Goal: Task Accomplishment & Management: Use online tool/utility

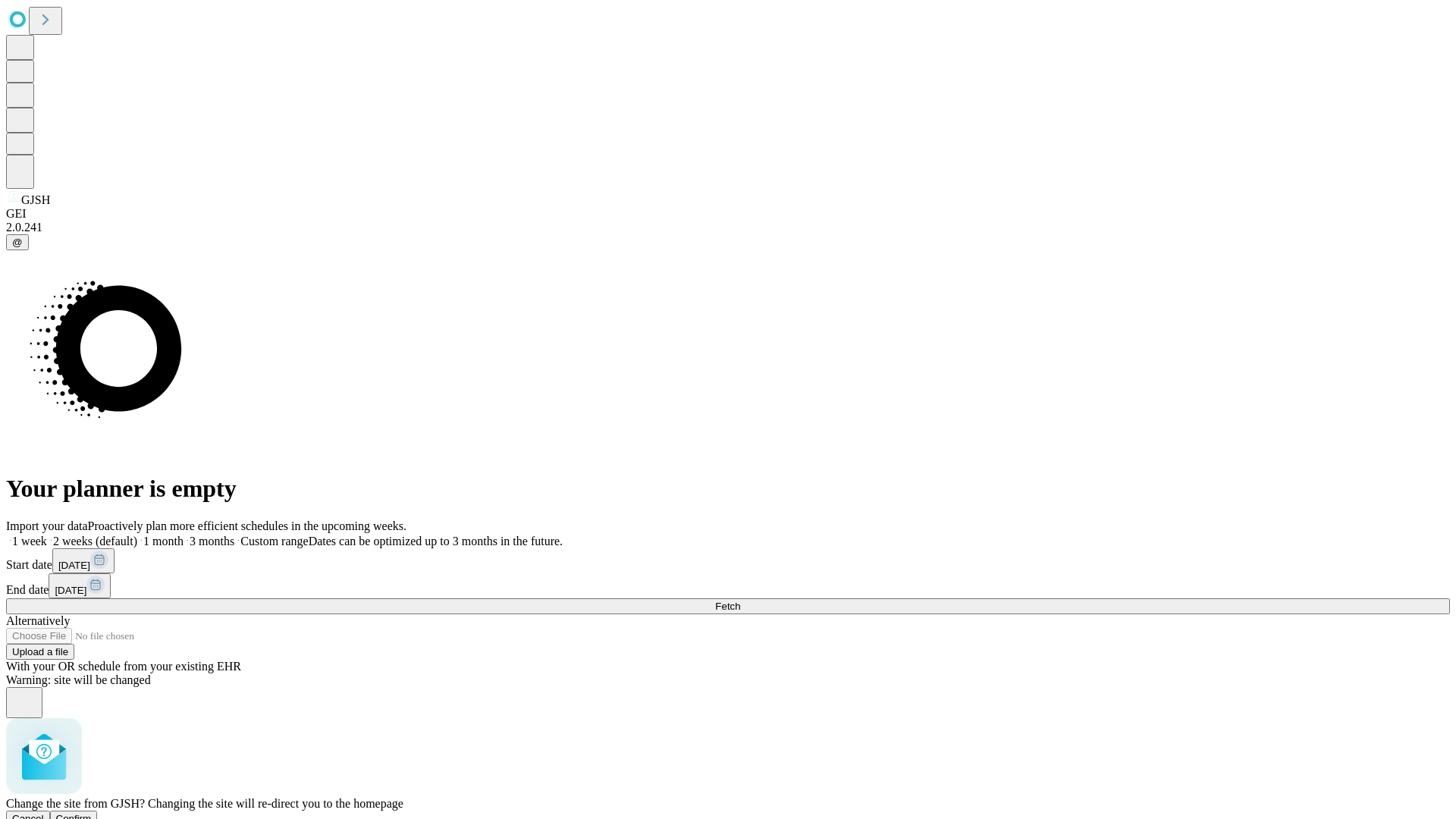
click at [92, 813] on span "Confirm" at bounding box center [74, 819] width 36 height 11
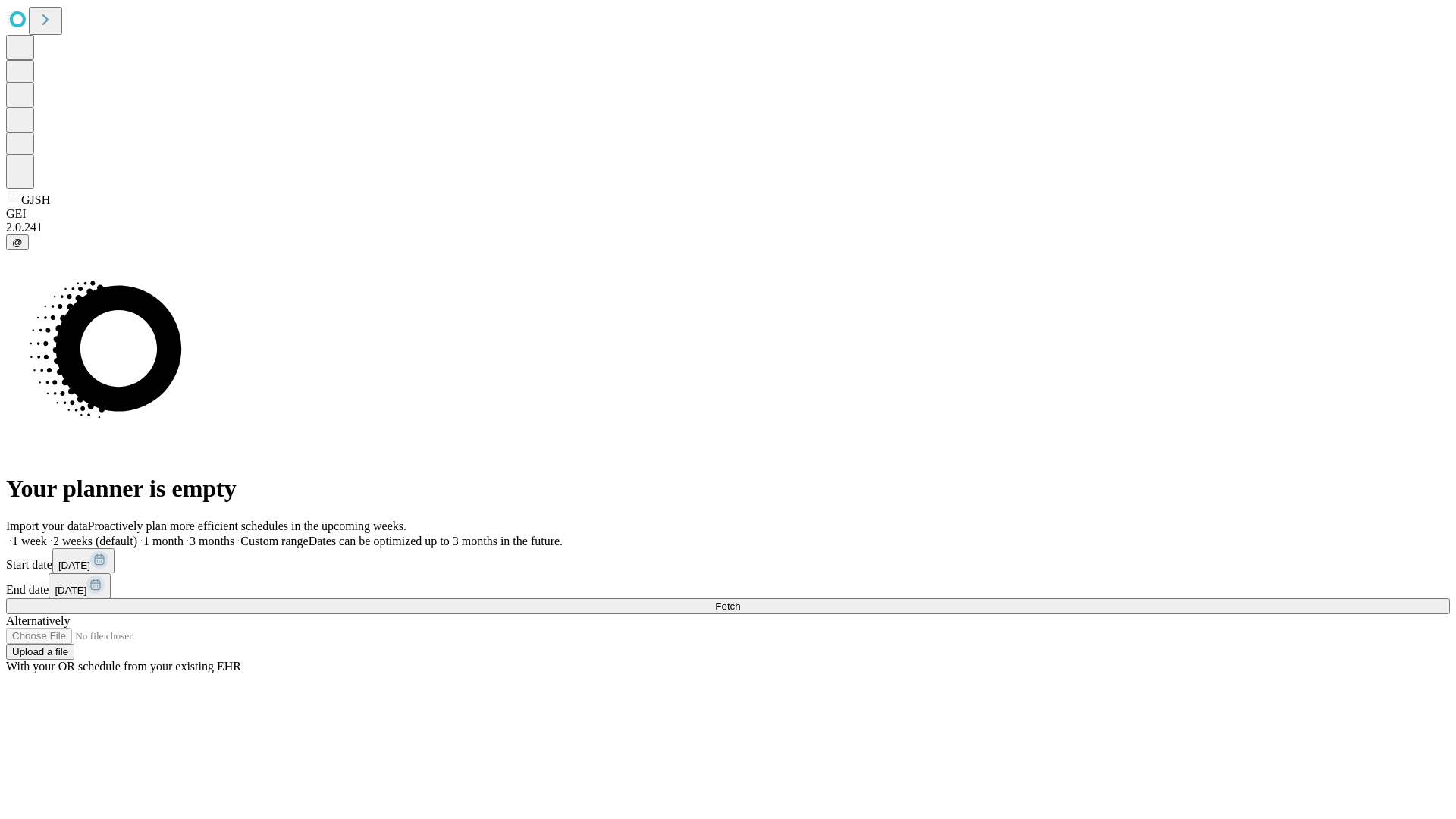
click at [137, 535] on label "2 weeks (default)" at bounding box center [92, 541] width 90 height 13
click at [740, 601] on span "Fetch" at bounding box center [728, 606] width 25 height 11
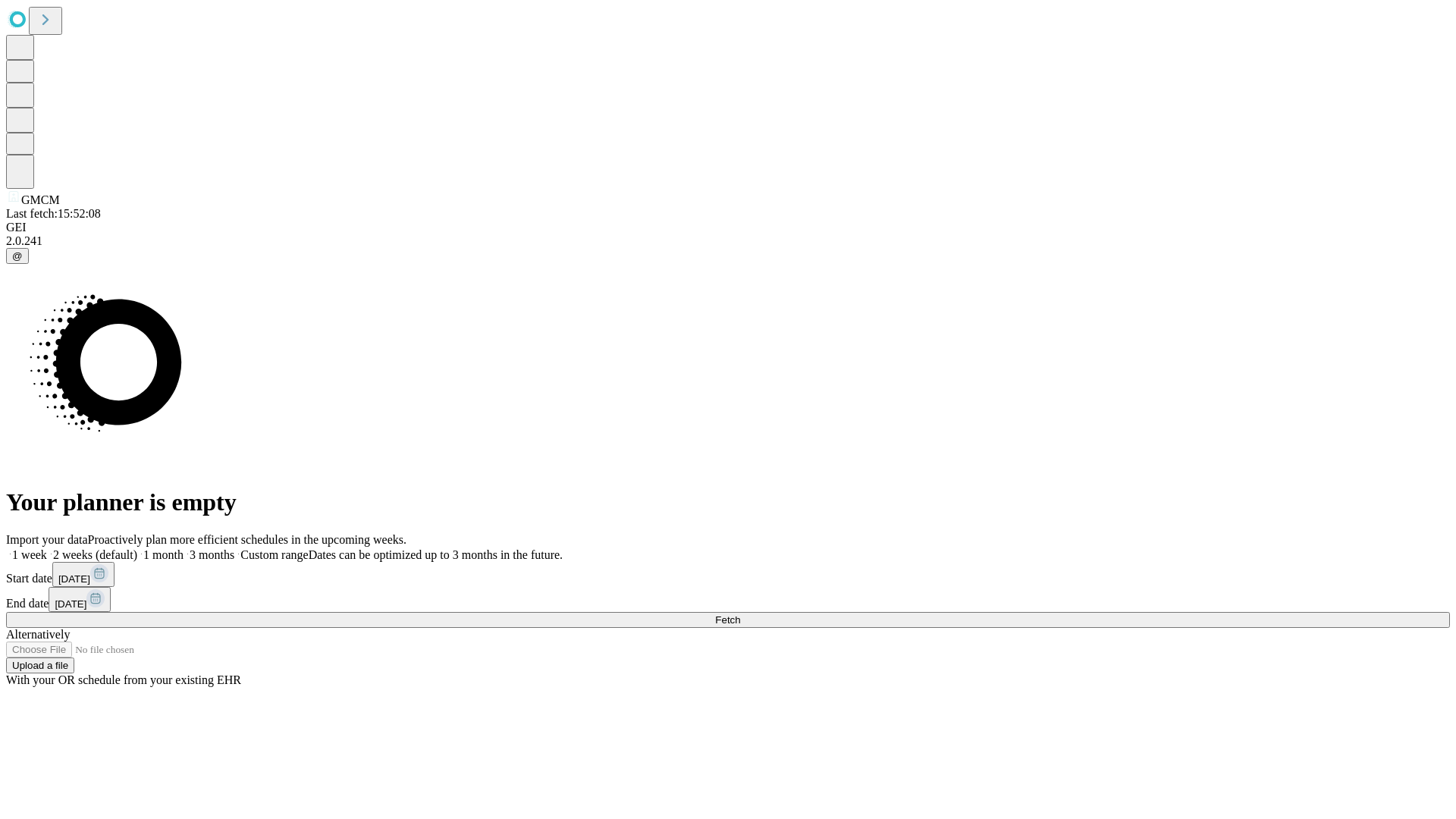
click at [137, 548] on label "2 weeks (default)" at bounding box center [92, 555] width 90 height 13
click at [740, 614] on span "Fetch" at bounding box center [728, 620] width 25 height 11
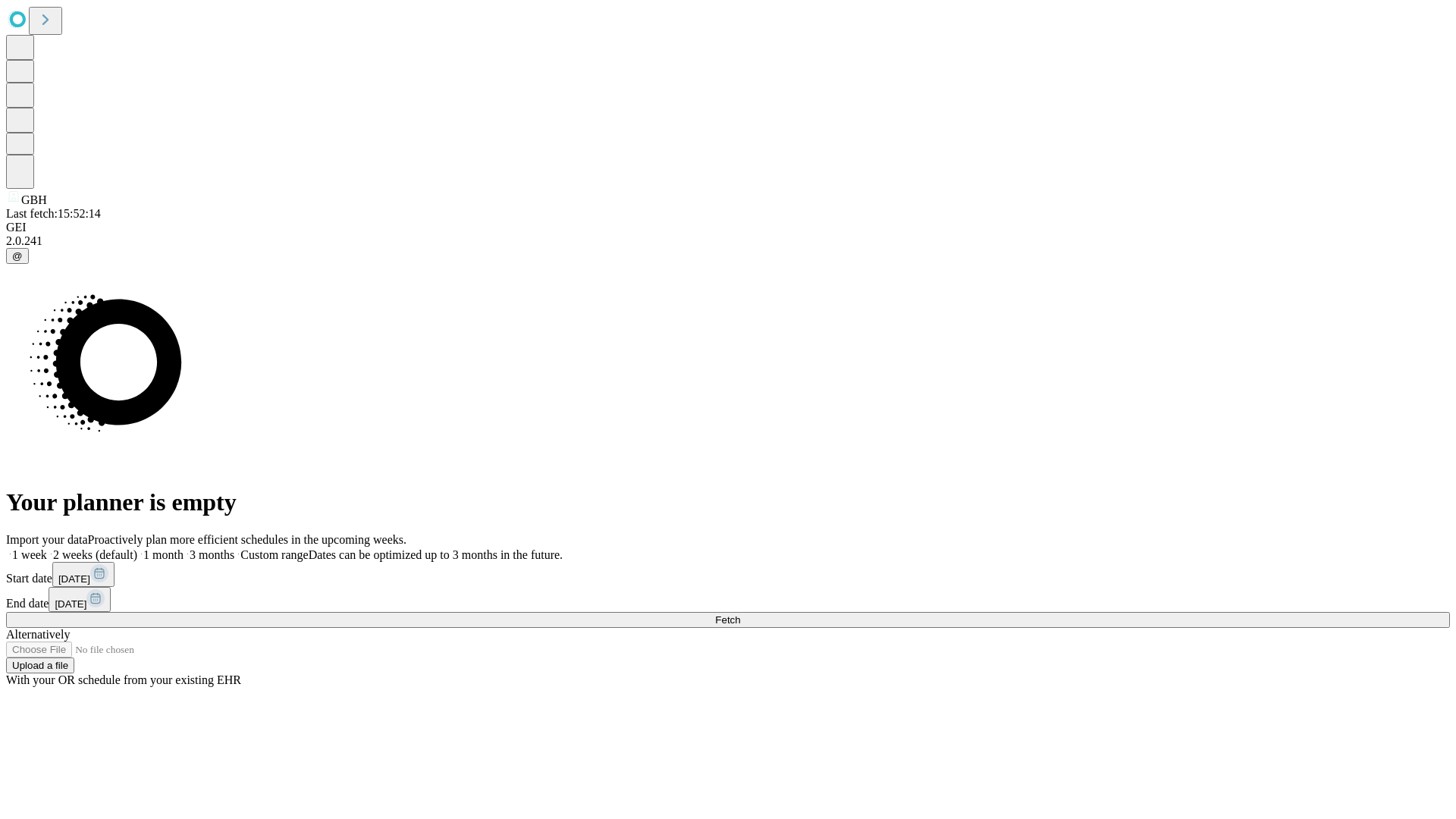
click at [137, 548] on label "2 weeks (default)" at bounding box center [92, 555] width 90 height 13
click at [740, 614] on span "Fetch" at bounding box center [728, 620] width 25 height 11
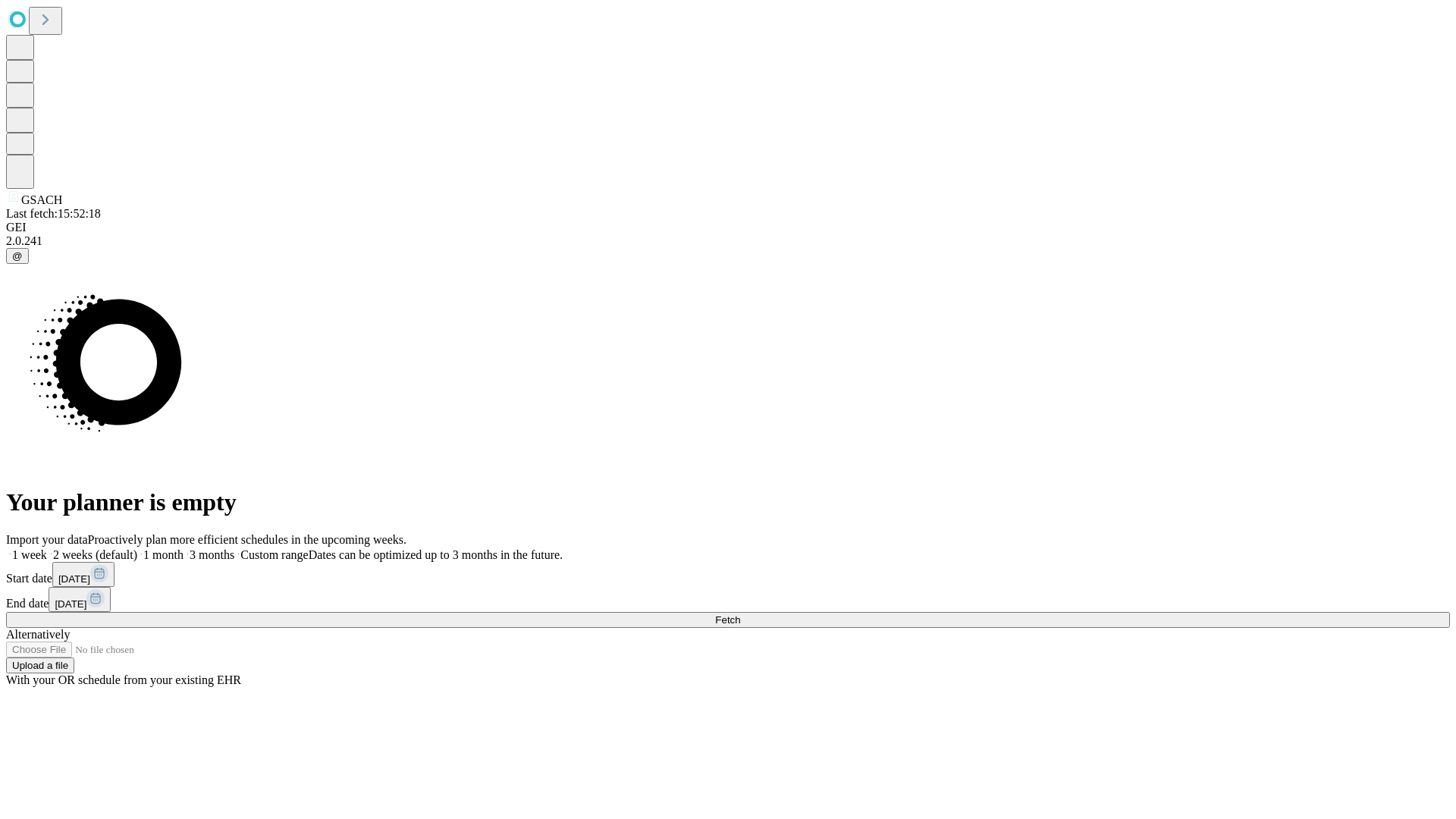
click at [137, 548] on label "2 weeks (default)" at bounding box center [92, 555] width 90 height 13
click at [740, 614] on span "Fetch" at bounding box center [728, 620] width 25 height 11
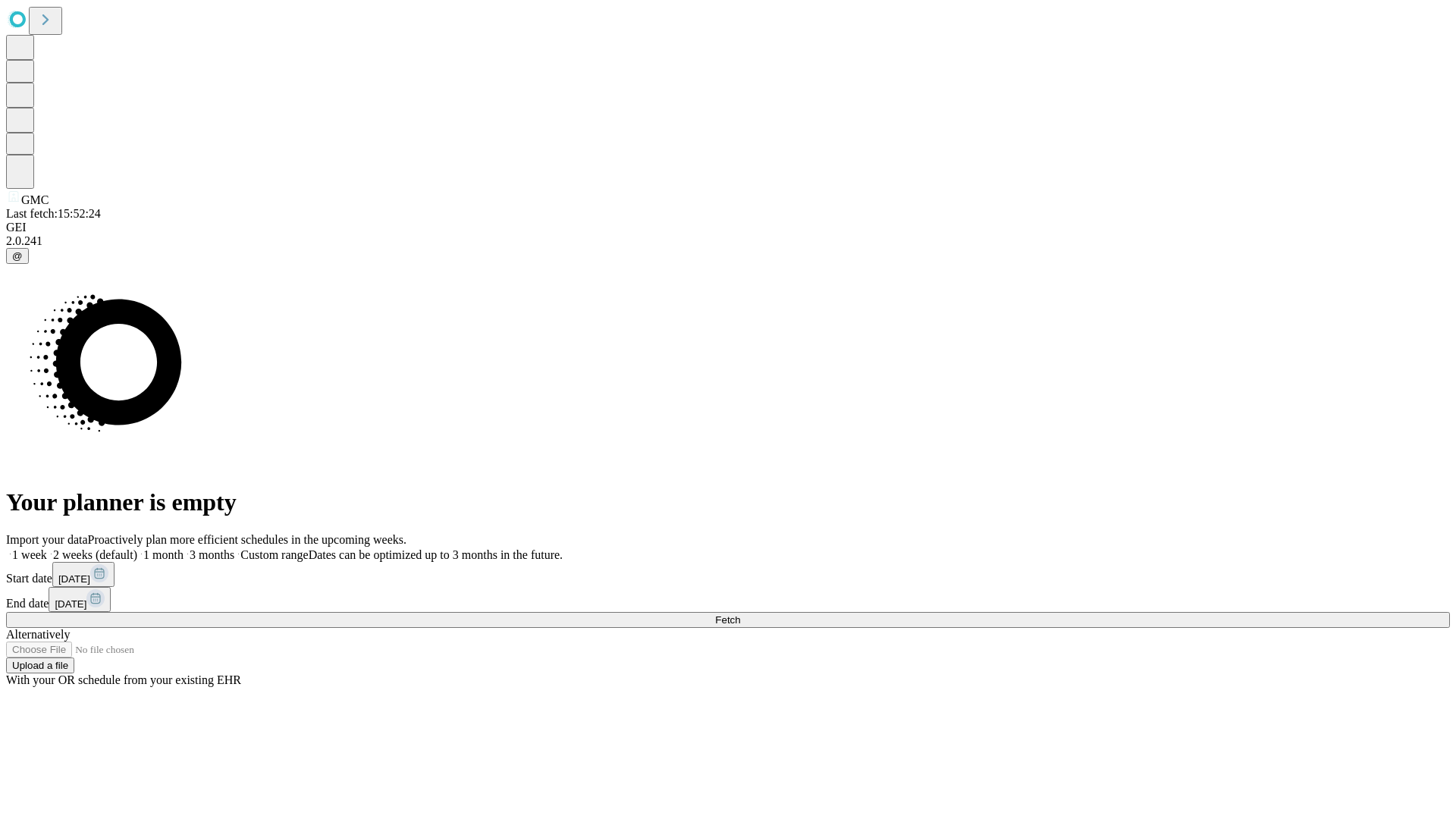
click at [137, 548] on label "2 weeks (default)" at bounding box center [92, 555] width 90 height 13
click at [740, 614] on span "Fetch" at bounding box center [728, 620] width 25 height 11
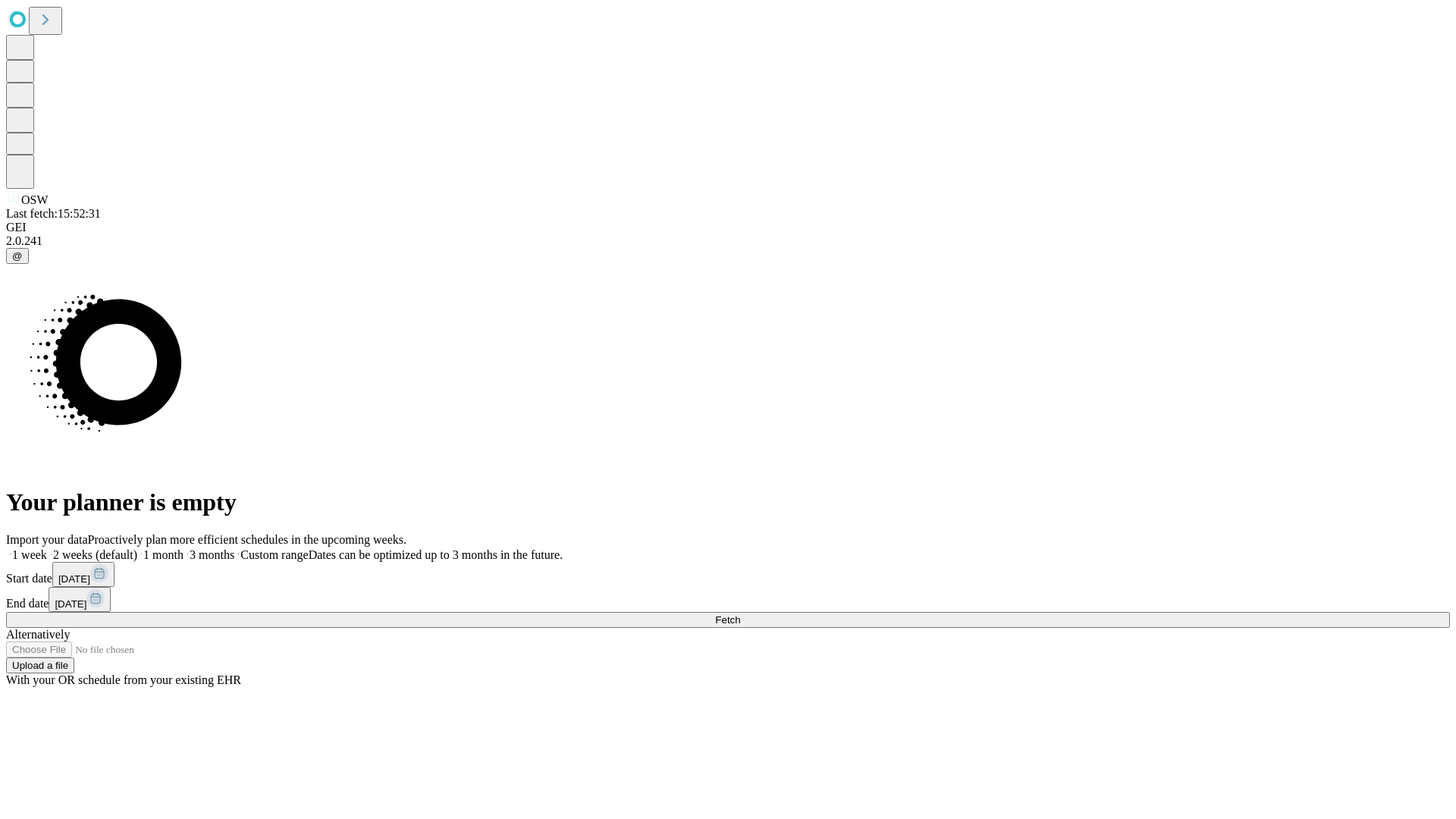
click at [137, 548] on label "2 weeks (default)" at bounding box center [92, 555] width 90 height 13
click at [740, 614] on span "Fetch" at bounding box center [728, 620] width 25 height 11
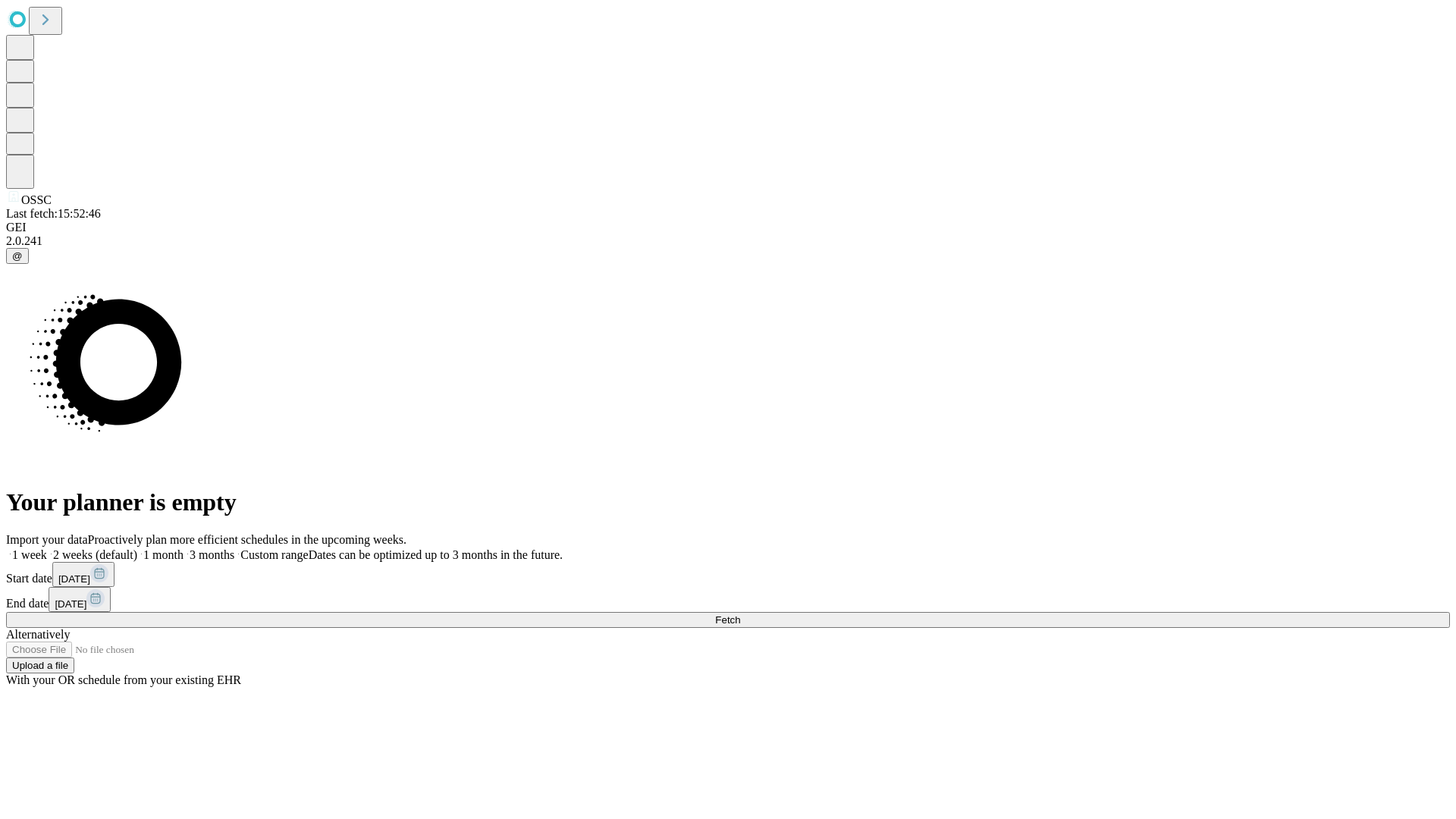
click at [137, 548] on label "2 weeks (default)" at bounding box center [92, 555] width 90 height 13
click at [740, 614] on span "Fetch" at bounding box center [728, 620] width 25 height 11
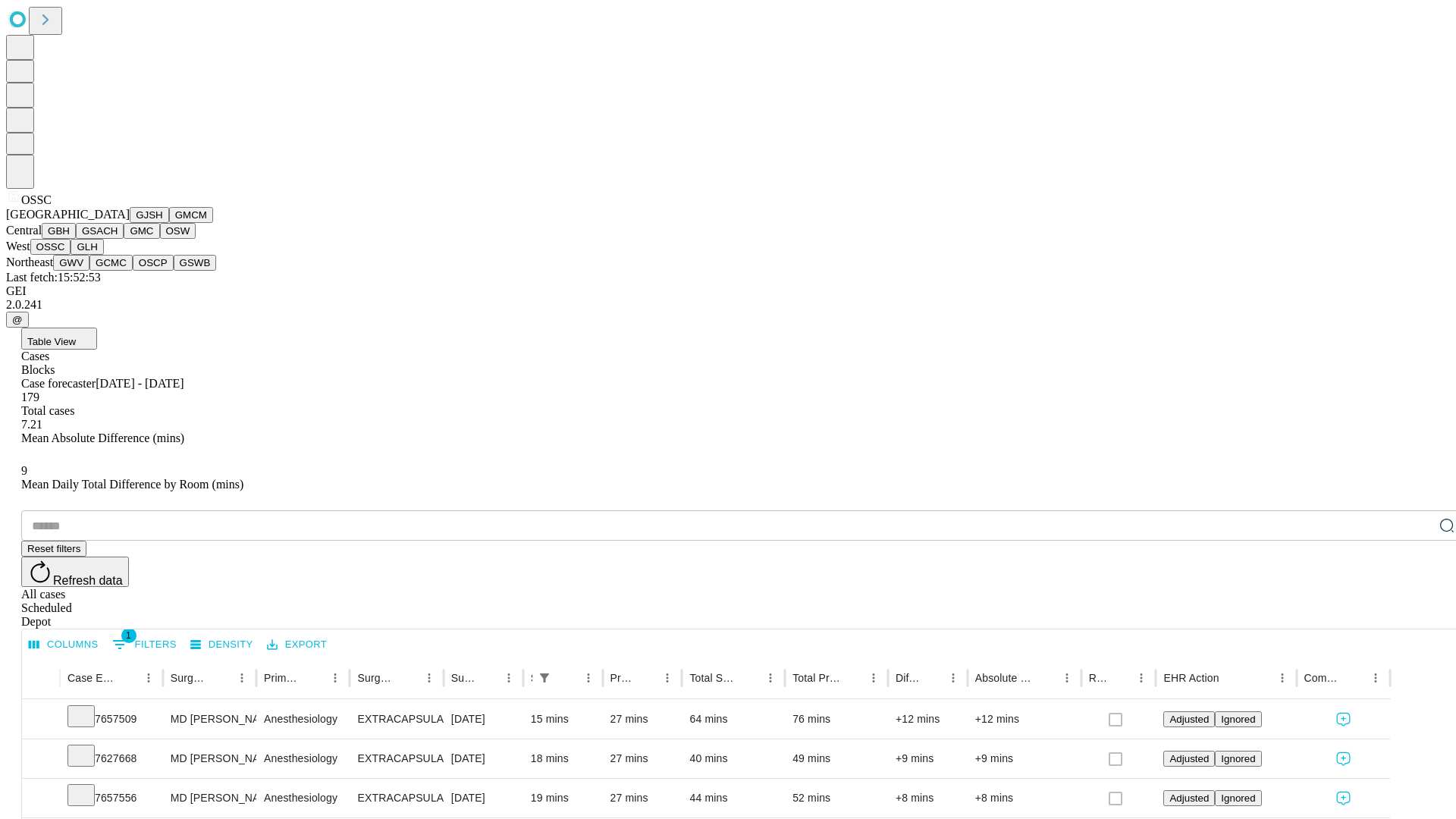
click at [103, 255] on button "GLH" at bounding box center [86, 247] width 33 height 16
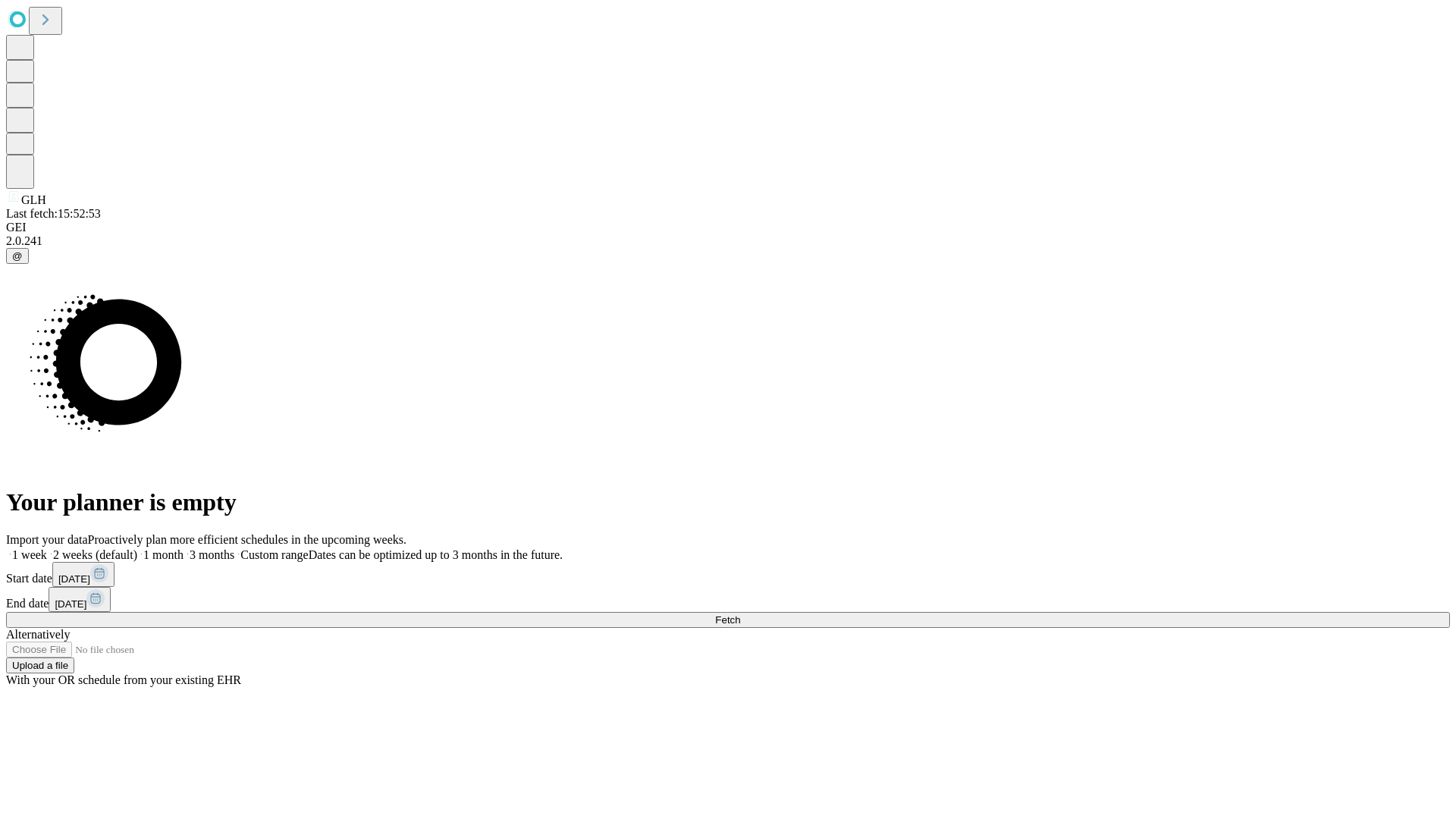
click at [137, 548] on label "2 weeks (default)" at bounding box center [92, 555] width 90 height 13
click at [740, 614] on span "Fetch" at bounding box center [728, 620] width 25 height 11
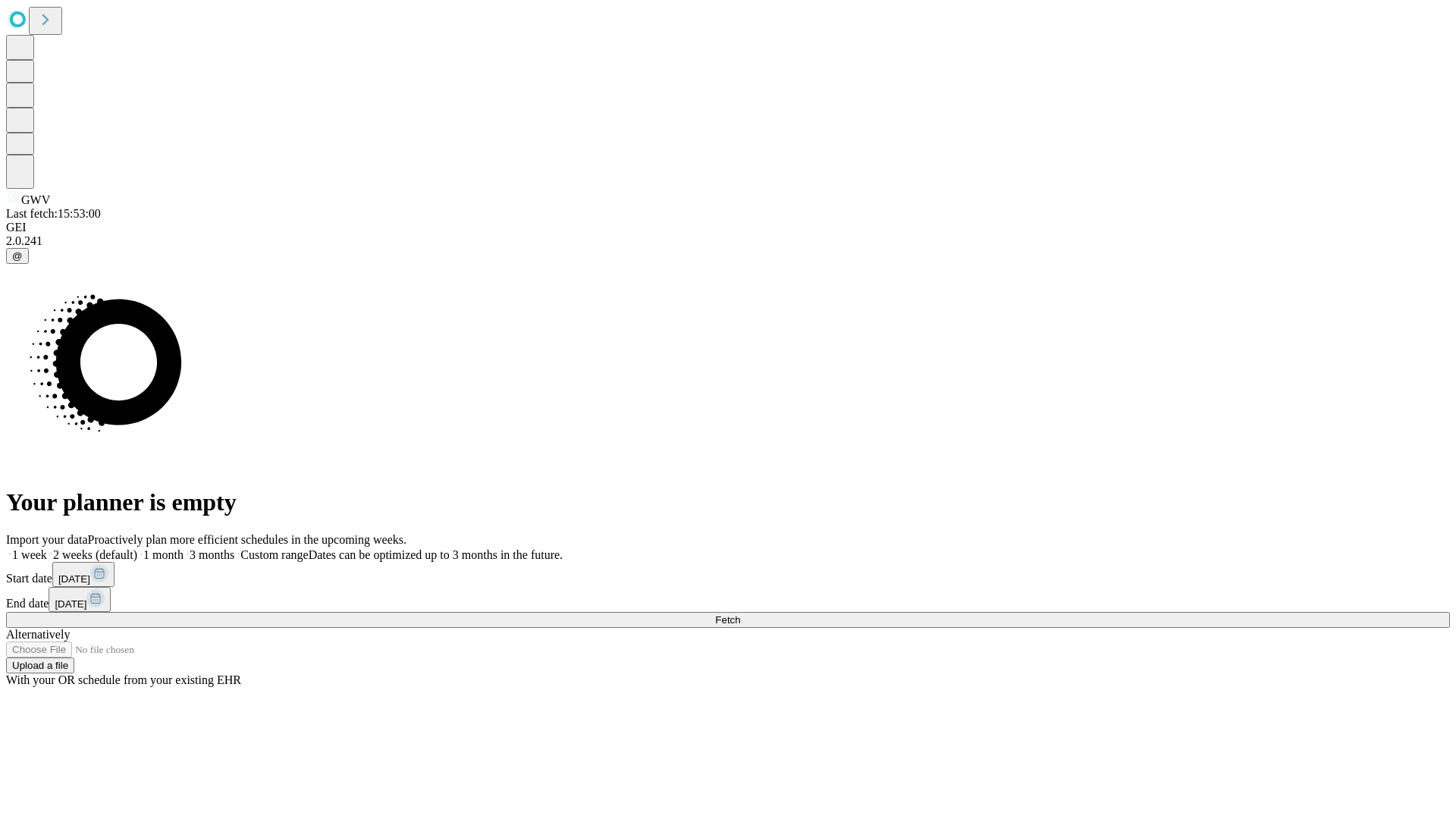
click at [137, 548] on label "2 weeks (default)" at bounding box center [92, 555] width 90 height 13
click at [740, 614] on span "Fetch" at bounding box center [728, 620] width 25 height 11
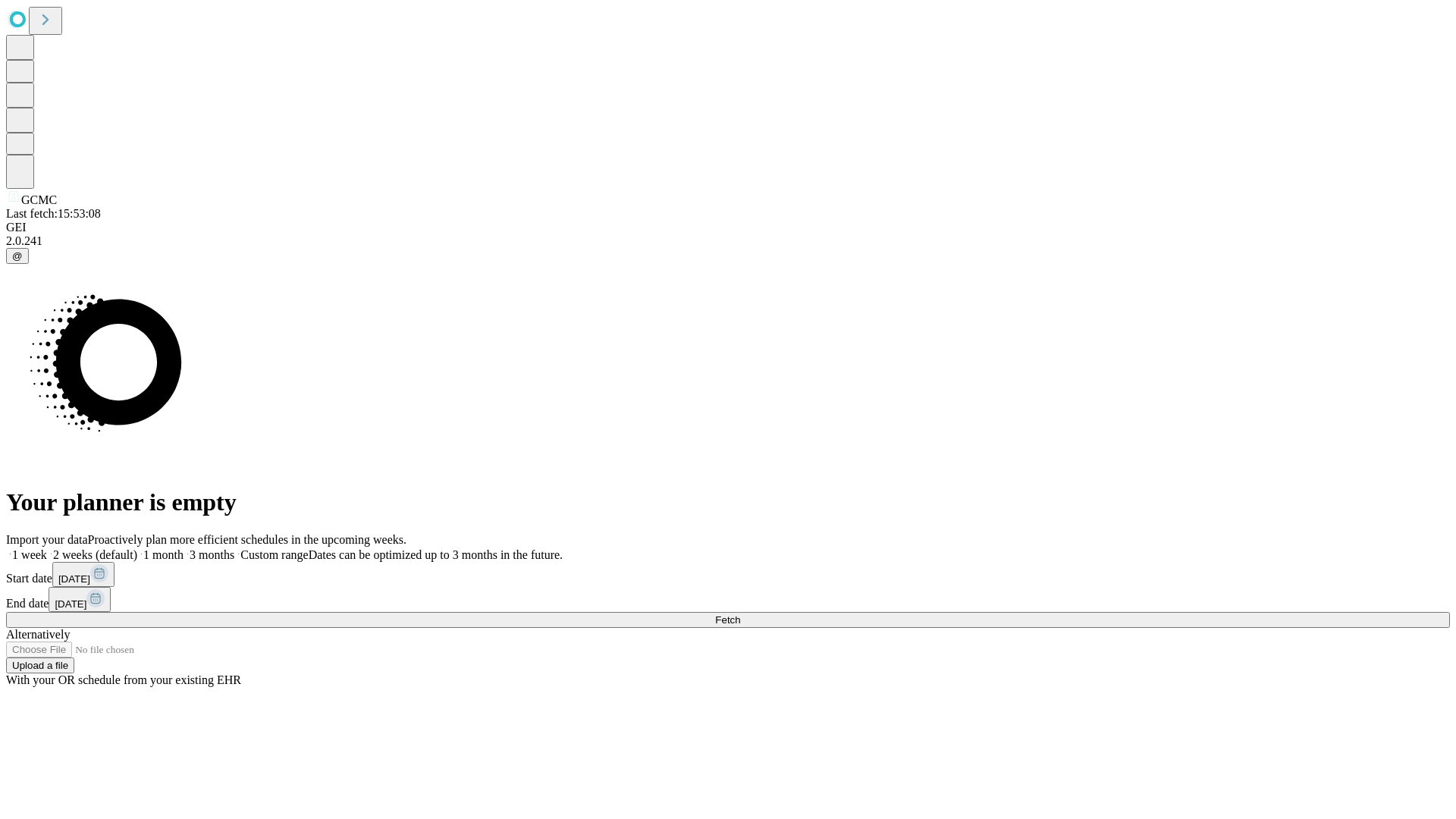
click at [137, 548] on label "2 weeks (default)" at bounding box center [92, 555] width 90 height 13
click at [740, 614] on span "Fetch" at bounding box center [728, 620] width 25 height 11
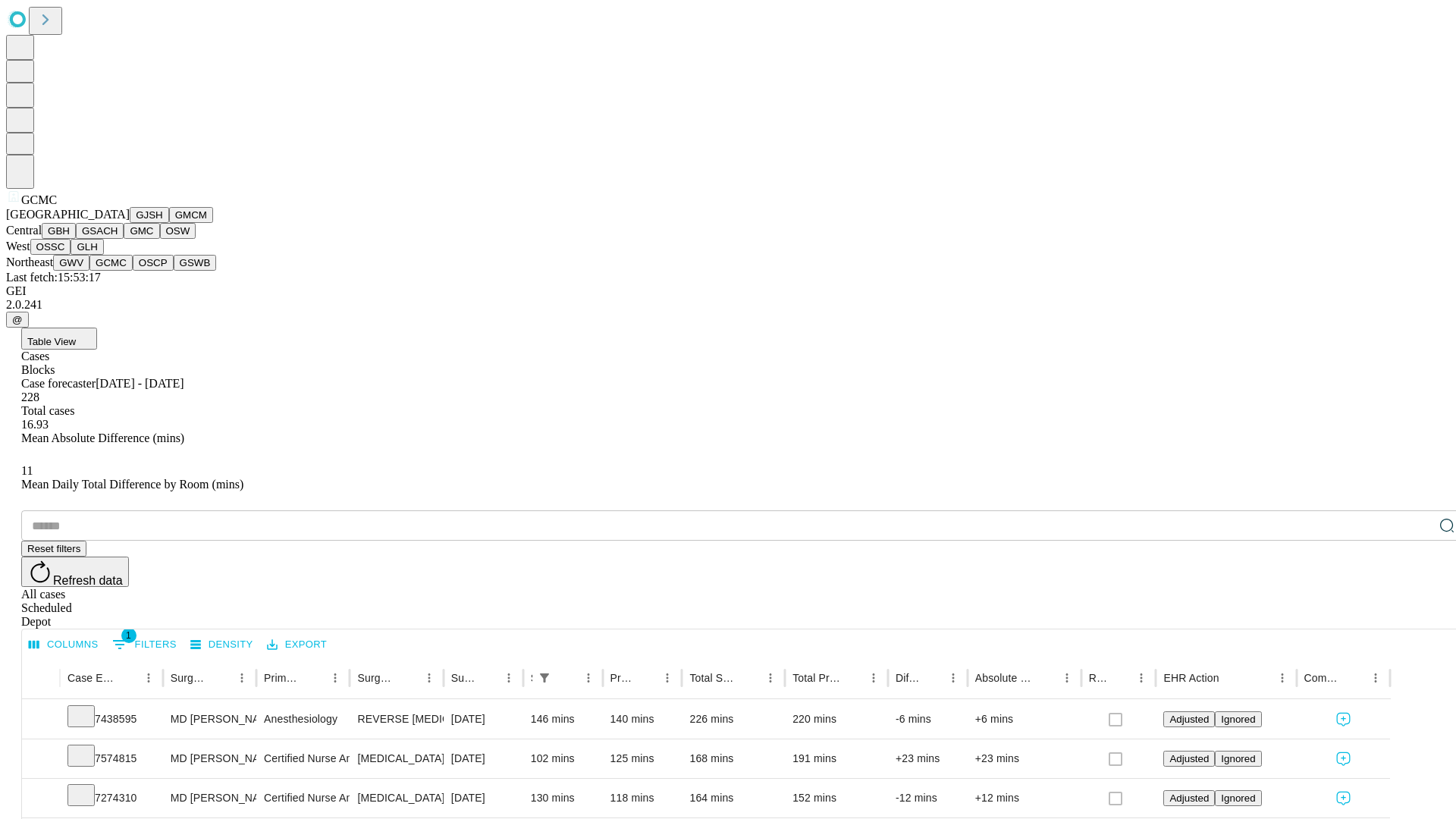
click at [133, 271] on button "OSCP" at bounding box center [153, 263] width 41 height 16
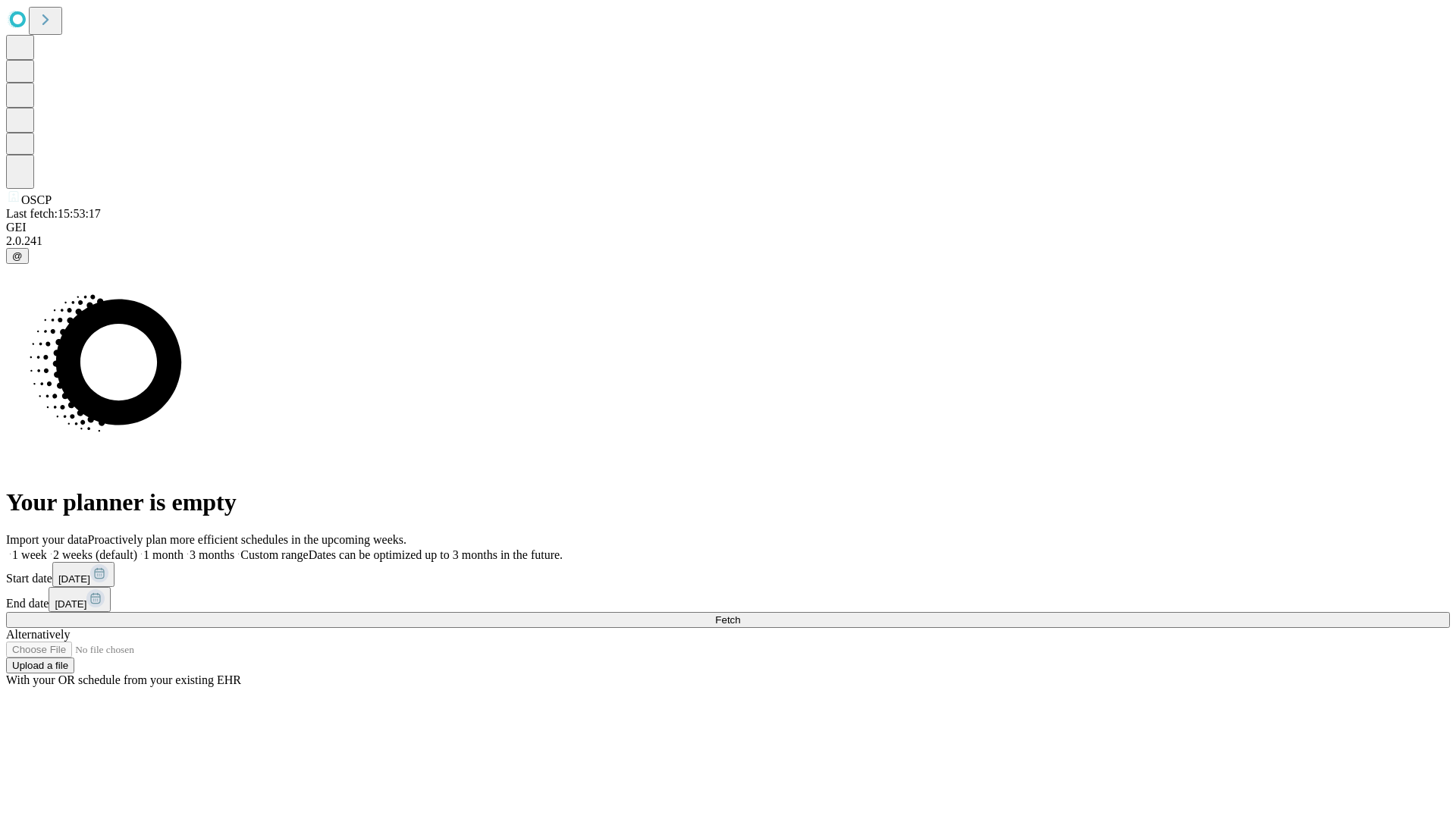
click at [137, 548] on label "2 weeks (default)" at bounding box center [92, 555] width 90 height 13
click at [740, 614] on span "Fetch" at bounding box center [728, 620] width 25 height 11
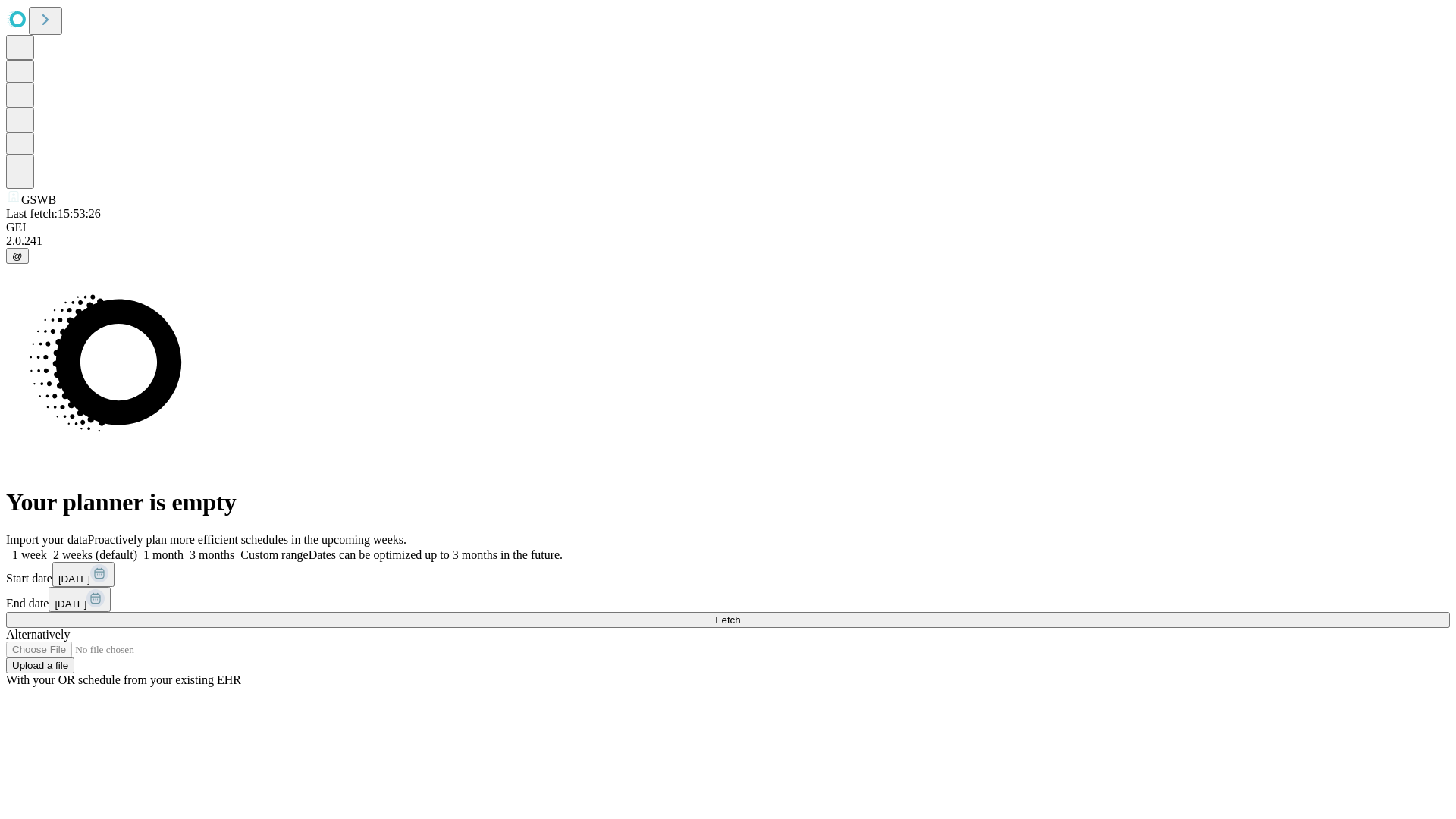
click at [137, 548] on label "2 weeks (default)" at bounding box center [92, 555] width 90 height 13
click at [740, 614] on span "Fetch" at bounding box center [728, 620] width 25 height 11
